Goal: Obtain resource: Download file/media

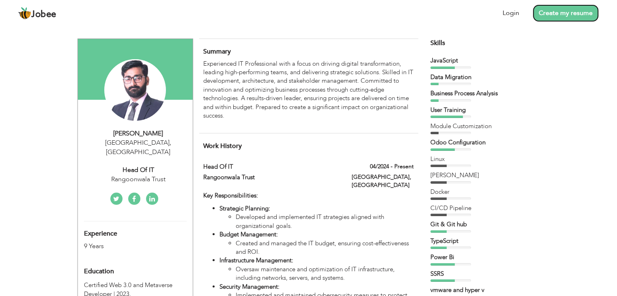
click at [564, 10] on link "Create my resume" at bounding box center [566, 12] width 66 height 17
click at [510, 4] on li "Login" at bounding box center [506, 13] width 28 height 21
click at [510, 10] on link "Login" at bounding box center [511, 13] width 17 height 9
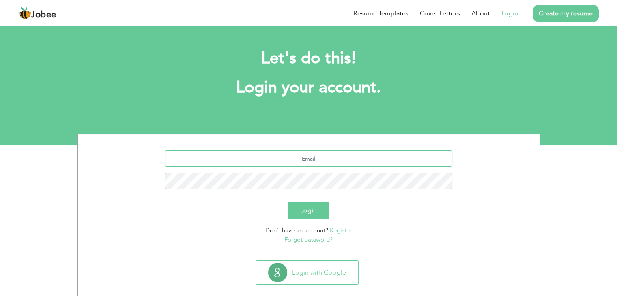
click at [317, 161] on input "text" at bounding box center [309, 159] width 288 height 16
type input "shaikhhaseebamjad@yahoo.com"
click at [288, 202] on button "Login" at bounding box center [308, 211] width 41 height 18
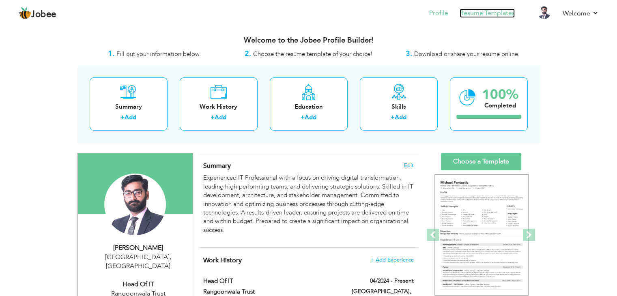
click at [492, 15] on link "Resume Templates" at bounding box center [487, 13] width 55 height 9
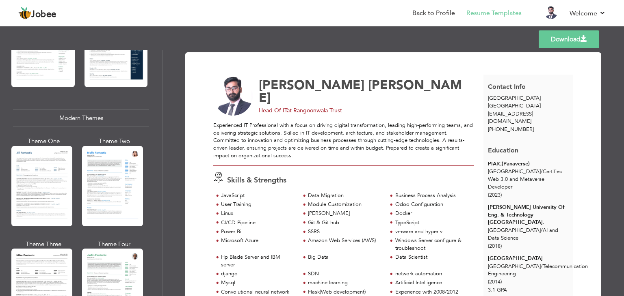
scroll to position [316, 0]
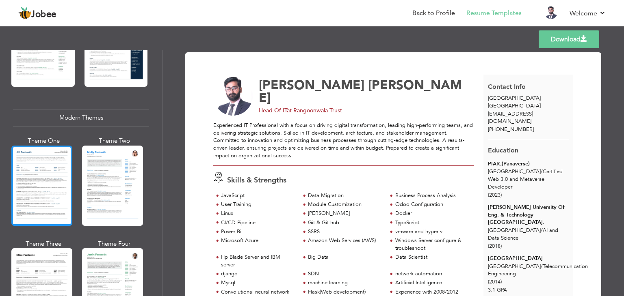
click at [29, 186] on div at bounding box center [41, 186] width 61 height 80
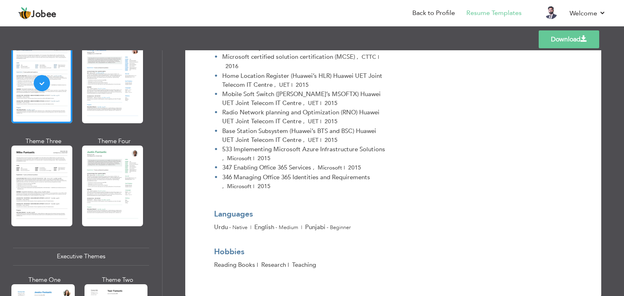
scroll to position [420, 0]
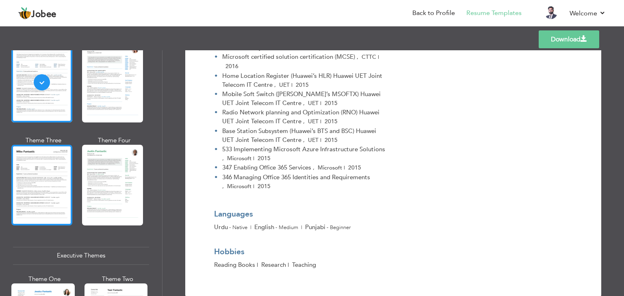
click at [48, 181] on div at bounding box center [41, 185] width 61 height 80
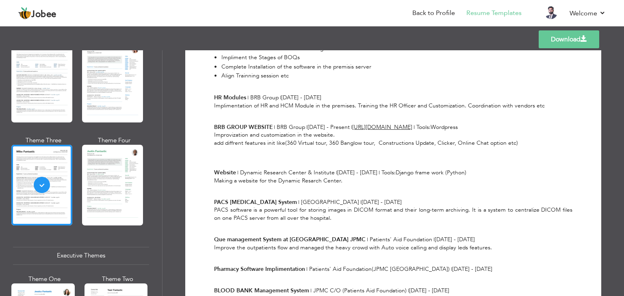
scroll to position [2529, 0]
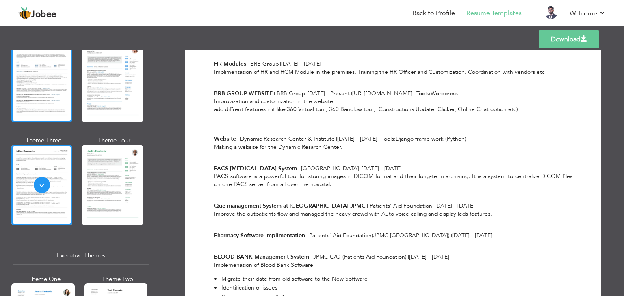
click at [49, 93] on div at bounding box center [41, 82] width 61 height 80
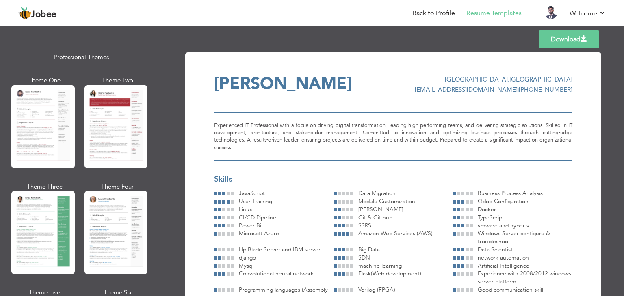
scroll to position [0, 0]
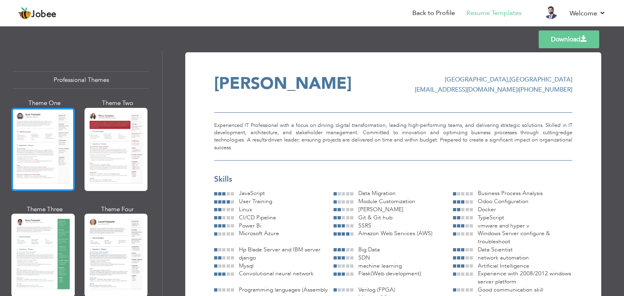
click at [44, 156] on div at bounding box center [42, 149] width 63 height 83
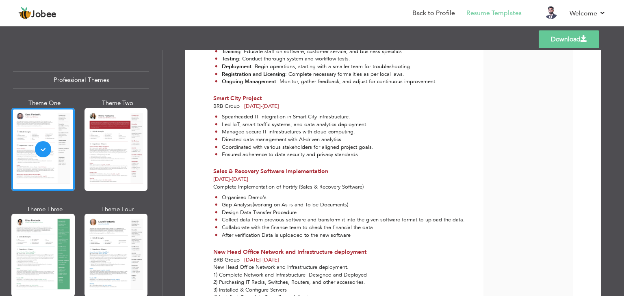
scroll to position [2192, 0]
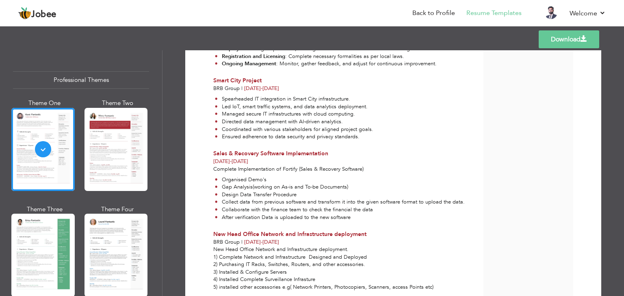
click at [563, 39] on link "Download" at bounding box center [568, 39] width 60 height 18
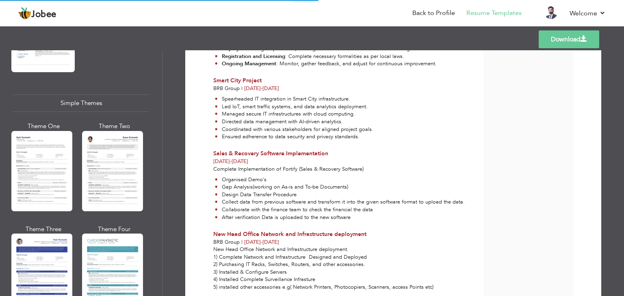
scroll to position [1411, 0]
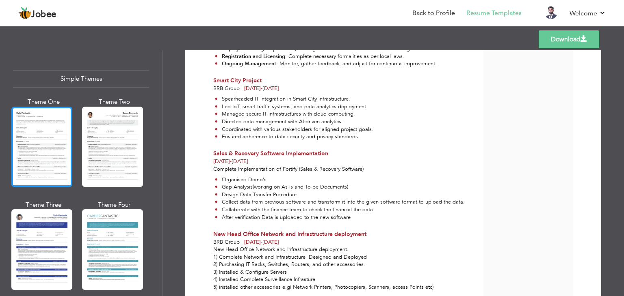
click at [39, 129] on div at bounding box center [41, 147] width 61 height 80
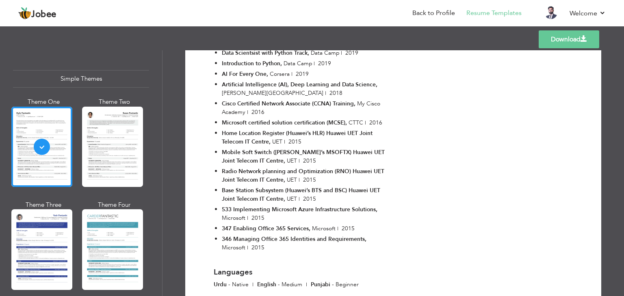
scroll to position [3456, 0]
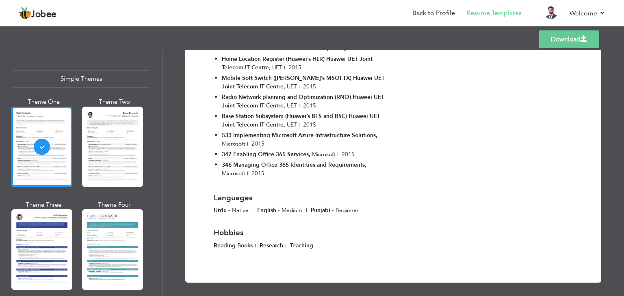
click at [580, 36] on span at bounding box center [583, 39] width 6 height 6
click at [563, 44] on link "Download" at bounding box center [568, 39] width 60 height 18
click at [551, 11] on img at bounding box center [550, 12] width 13 height 13
